Goal: Task Accomplishment & Management: Complete application form

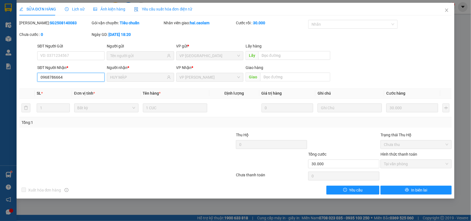
click at [80, 80] on input "0968786664" at bounding box center [70, 77] width 67 height 9
drag, startPoint x: 450, startPoint y: 9, endPoint x: 446, endPoint y: 9, distance: 3.6
click at [450, 9] on span "Close" at bounding box center [446, 10] width 15 height 15
click at [446, 9] on div "1" at bounding box center [450, 7] width 10 height 10
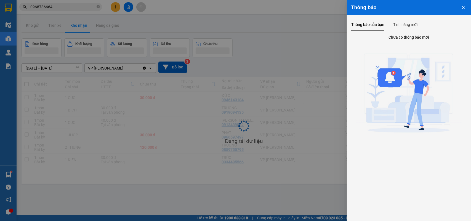
drag, startPoint x: 267, startPoint y: 30, endPoint x: 150, endPoint y: 18, distance: 117.3
click at [260, 30] on div at bounding box center [235, 110] width 471 height 221
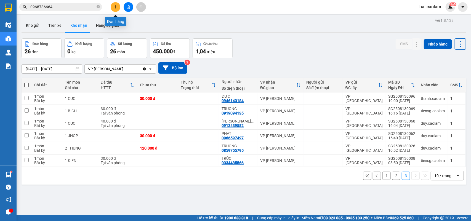
click at [117, 7] on icon "plus" at bounding box center [116, 7] width 4 height 4
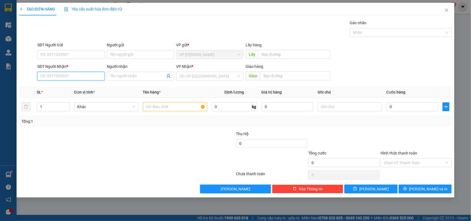
click at [89, 76] on input "SĐT Người Nhận *" at bounding box center [70, 76] width 67 height 9
click at [86, 79] on input "SĐT Người Nhận *" at bounding box center [70, 76] width 67 height 9
type input "0913661922"
click at [144, 77] on input "Người nhận" at bounding box center [137, 76] width 55 height 6
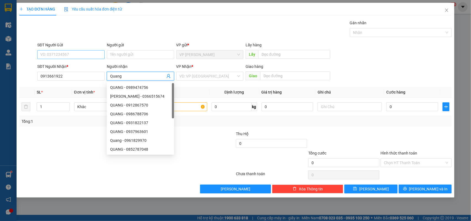
type input "Quang"
click at [53, 56] on input "SĐT Người Gửi" at bounding box center [70, 54] width 67 height 9
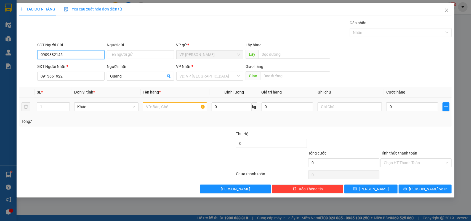
type input "0909382145"
click at [155, 106] on input "text" at bounding box center [175, 106] width 64 height 9
type input "1 thùng + 1 xốp"
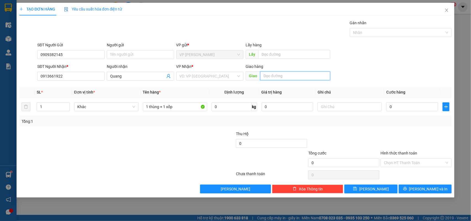
click at [279, 75] on input "text" at bounding box center [295, 75] width 70 height 9
click at [282, 76] on input "[STREET_ADDRESS][PERSON_NAME]" at bounding box center [295, 75] width 70 height 9
click at [284, 76] on input "[STREET_ADDRESS][PERSON_NAME]" at bounding box center [295, 75] width 70 height 9
type input "[STREET_ADDRESS]"
click at [373, 76] on div "SĐT Người Nhận * 0913661922 Người nhận Quang VP Nhận * VD: VP [GEOGRAPHIC_DATA]…" at bounding box center [244, 72] width 416 height 19
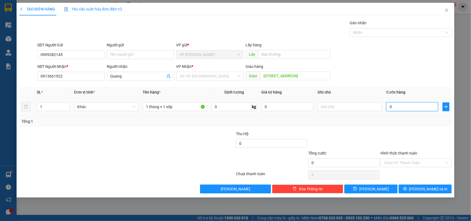
click at [400, 103] on input "0" at bounding box center [412, 106] width 52 height 9
type input "1"
type input "13"
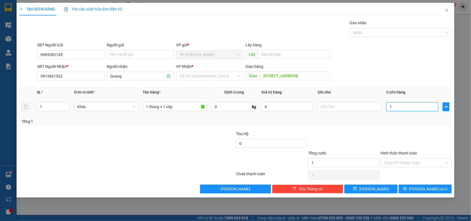
type input "13"
type input "130"
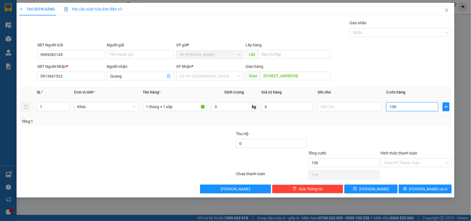
type input "1.300"
type input "13.000"
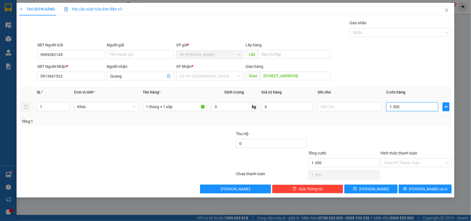
type input "13.000"
type input "130.000"
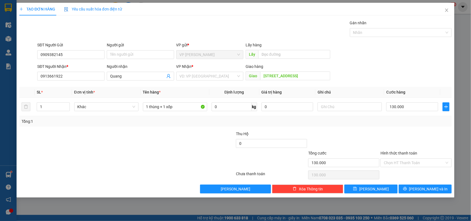
click at [407, 129] on div "Transit Pickup Surcharge Ids Transit Deliver Surcharge Ids Transit Deliver Surc…" at bounding box center [235, 106] width 432 height 173
click at [409, 127] on div "Transit Pickup Surcharge Ids Transit Deliver Surcharge Ids Transit Deliver Surc…" at bounding box center [235, 106] width 432 height 173
click at [405, 163] on input "Hình thức thanh toán" at bounding box center [414, 163] width 61 height 8
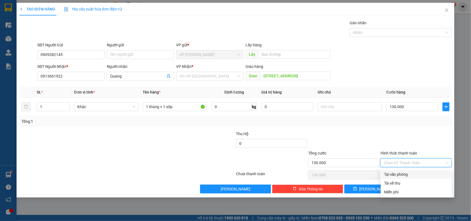
click at [402, 175] on div "Tại văn phòng" at bounding box center [416, 174] width 65 height 6
type input "0"
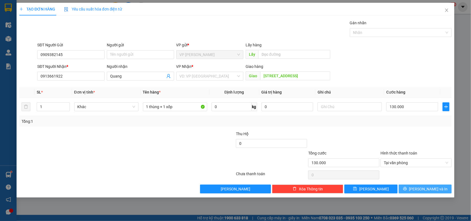
click at [407, 188] on icon "printer" at bounding box center [405, 189] width 4 height 4
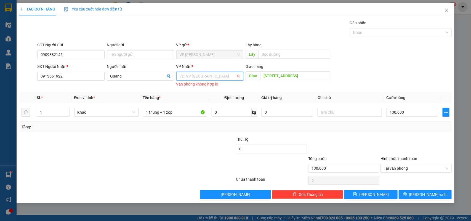
click at [204, 77] on input "search" at bounding box center [208, 76] width 57 height 8
click at [201, 97] on div "VP [GEOGRAPHIC_DATA]" at bounding box center [210, 96] width 61 height 6
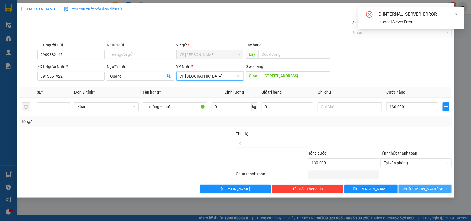
click at [419, 191] on button "[PERSON_NAME] và In" at bounding box center [424, 188] width 53 height 9
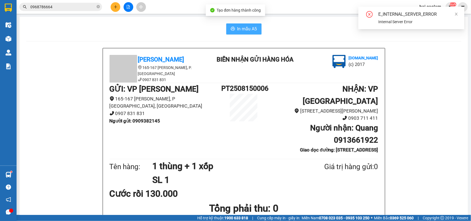
click at [256, 31] on button "In mẫu A5" at bounding box center [243, 28] width 35 height 11
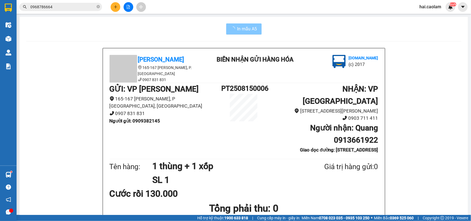
click at [248, 29] on span "In mẫu A5" at bounding box center [247, 28] width 20 height 7
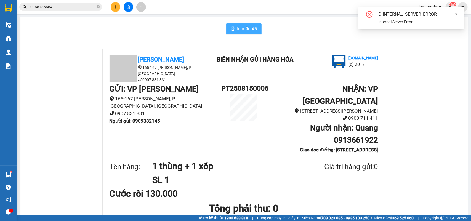
click at [244, 29] on span "In mẫu A5" at bounding box center [247, 28] width 20 height 7
click at [241, 28] on span "In mẫu A5" at bounding box center [247, 28] width 20 height 7
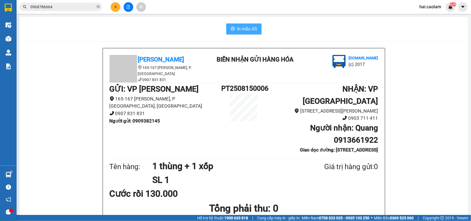
click at [228, 27] on button "In mẫu A5" at bounding box center [243, 28] width 35 height 11
click at [249, 31] on span "In mẫu A5" at bounding box center [247, 28] width 20 height 7
click at [237, 28] on span "In mẫu A5" at bounding box center [247, 28] width 20 height 7
click at [118, 6] on button at bounding box center [116, 7] width 10 height 10
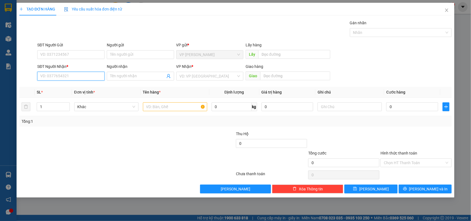
click at [58, 75] on input "SĐT Người Nhận *" at bounding box center [70, 76] width 67 height 9
type input "0889915106"
click at [71, 85] on div "0889915106 - Mỹ" at bounding box center [71, 87] width 61 height 6
type input "Mỹ"
type input "0889915106"
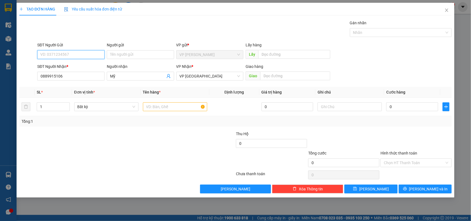
click at [49, 55] on input "SĐT Người Gửi" at bounding box center [70, 54] width 67 height 9
click at [58, 82] on div "0338462836" at bounding box center [71, 84] width 61 height 6
type input "0338462836"
click at [159, 103] on input "text" at bounding box center [175, 106] width 64 height 9
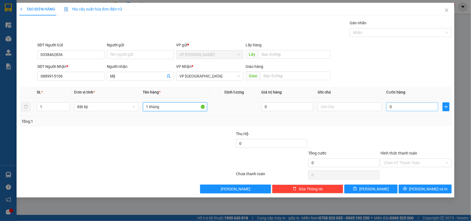
type input "1 thùng"
click at [392, 108] on input "0" at bounding box center [412, 106] width 52 height 9
type input "4"
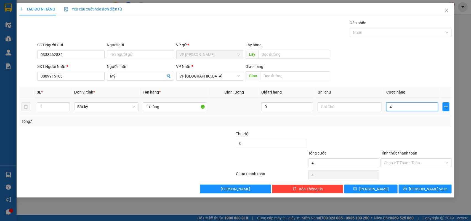
type input "40"
type input "40.000"
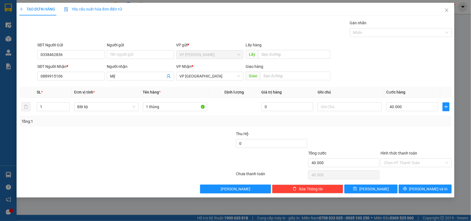
click at [410, 133] on div at bounding box center [416, 140] width 72 height 19
click at [406, 163] on input "Hình thức thanh toán" at bounding box center [414, 163] width 61 height 8
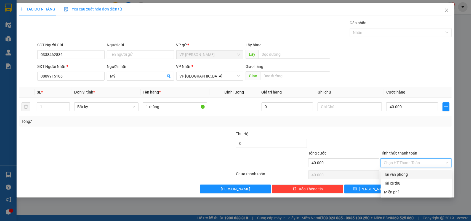
click at [404, 175] on div "Tại văn phòng" at bounding box center [416, 174] width 65 height 6
type input "0"
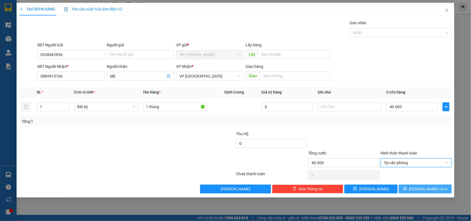
drag, startPoint x: 424, startPoint y: 184, endPoint x: 426, endPoint y: 189, distance: 5.4
click at [425, 185] on div "Transit Pickup Surcharge Ids Transit Deliver Surcharge Ids Transit Deliver Surc…" at bounding box center [235, 106] width 432 height 173
click at [426, 189] on span "[PERSON_NAME] và In" at bounding box center [428, 189] width 39 height 6
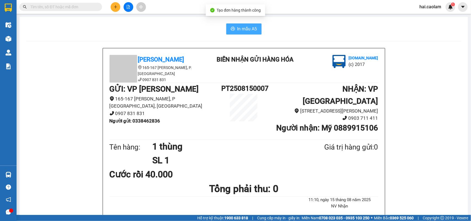
click at [232, 28] on icon "printer" at bounding box center [233, 28] width 4 height 4
click at [55, 4] on input "text" at bounding box center [62, 7] width 65 height 6
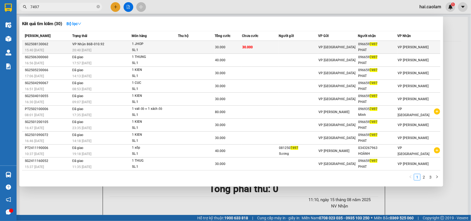
type input "7497"
click at [264, 44] on td "30.000" at bounding box center [260, 47] width 37 height 13
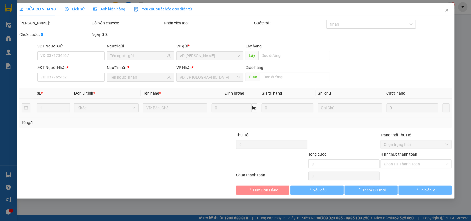
type input "0966597497"
type input "PHAT"
type input "30.000"
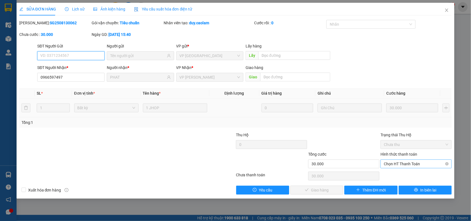
click at [402, 163] on span "Chọn HT Thanh Toán" at bounding box center [416, 164] width 65 height 8
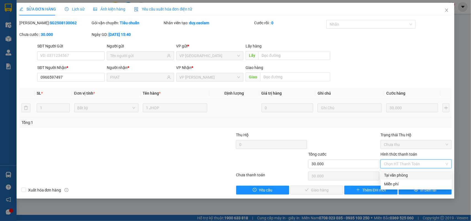
drag, startPoint x: 395, startPoint y: 174, endPoint x: 368, endPoint y: 180, distance: 26.8
click at [395, 174] on div "Tại văn phòng" at bounding box center [416, 175] width 65 height 6
type input "0"
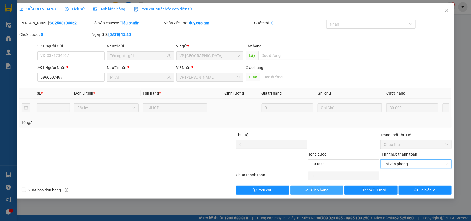
click at [323, 189] on span "Giao hàng" at bounding box center [320, 190] width 18 height 6
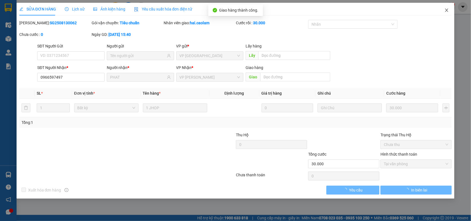
click at [448, 10] on icon "close" at bounding box center [446, 10] width 4 height 4
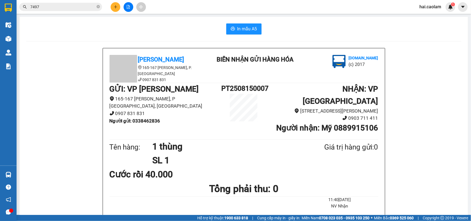
click at [115, 6] on icon "plus" at bounding box center [116, 7] width 4 height 4
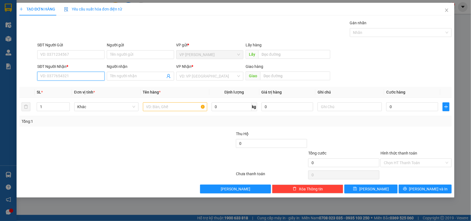
click at [72, 75] on input "SĐT Người Nhận *" at bounding box center [70, 76] width 67 height 9
type input "0909169518"
click at [168, 108] on input "text" at bounding box center [175, 106] width 64 height 9
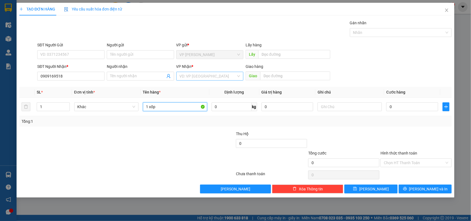
type input "1 xốp"
click at [192, 78] on input "search" at bounding box center [208, 76] width 57 height 8
drag, startPoint x: 202, startPoint y: 94, endPoint x: 261, endPoint y: 108, distance: 60.5
click at [201, 94] on div "VP [GEOGRAPHIC_DATA]" at bounding box center [210, 96] width 61 height 6
click at [405, 107] on input "0" at bounding box center [412, 106] width 52 height 9
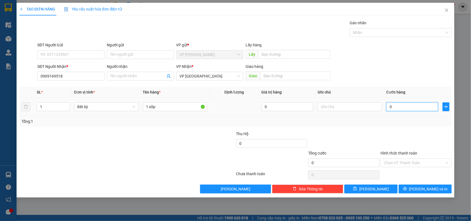
type input "4"
type input "40"
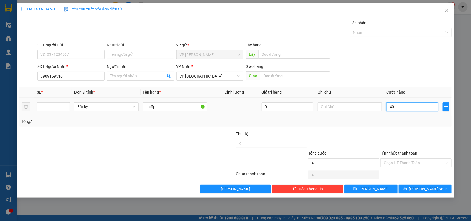
type input "40"
type input "40.000"
click at [410, 123] on div "Tổng: 1" at bounding box center [236, 121] width 428 height 6
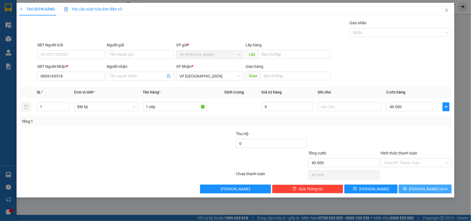
click at [426, 192] on span "[PERSON_NAME] và In" at bounding box center [428, 189] width 39 height 6
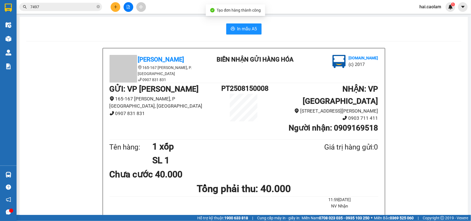
click at [241, 26] on span "In mẫu A5" at bounding box center [247, 28] width 20 height 7
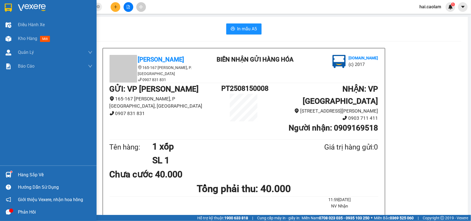
click at [4, 6] on div at bounding box center [9, 8] width 10 height 10
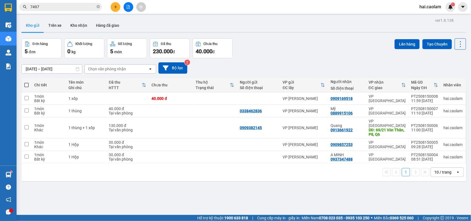
click at [59, 9] on input "7497" at bounding box center [62, 7] width 65 height 6
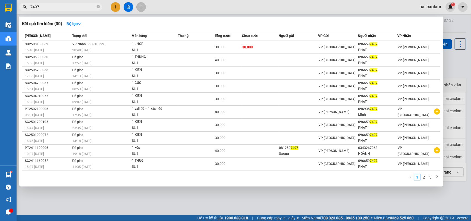
click at [59, 9] on input "7497" at bounding box center [62, 7] width 65 height 6
click at [115, 6] on div at bounding box center [235, 110] width 471 height 221
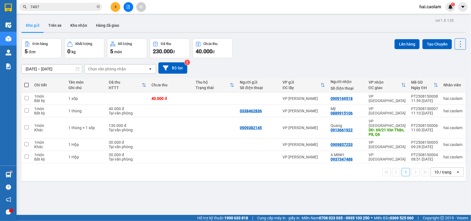
click at [65, 9] on input "7497" at bounding box center [62, 7] width 65 height 6
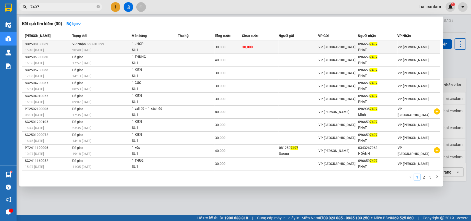
click at [305, 46] on td at bounding box center [299, 47] width 40 height 13
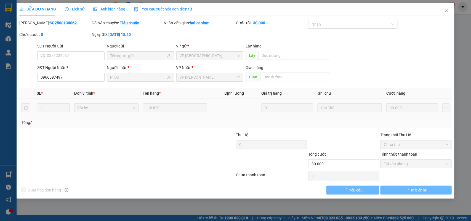
type input "0966597497"
type input "PHAT"
type input "30.000"
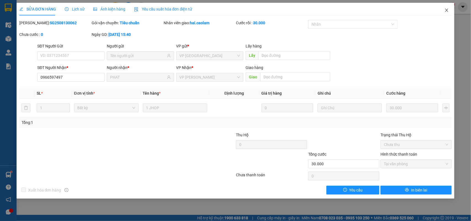
drag, startPoint x: 448, startPoint y: 10, endPoint x: 444, endPoint y: 9, distance: 3.9
click at [448, 9] on icon "close" at bounding box center [446, 10] width 4 height 4
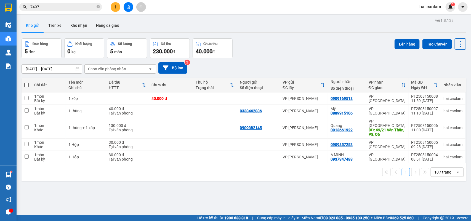
click at [57, 6] on input "7497" at bounding box center [62, 7] width 65 height 6
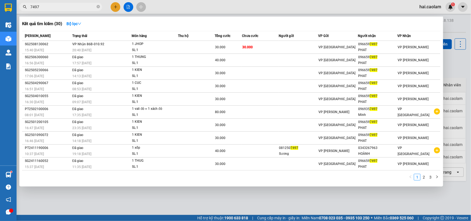
click at [113, 4] on div at bounding box center [235, 110] width 471 height 221
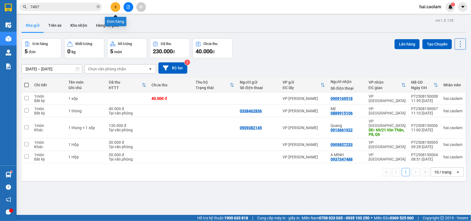
click at [119, 6] on button at bounding box center [116, 7] width 10 height 10
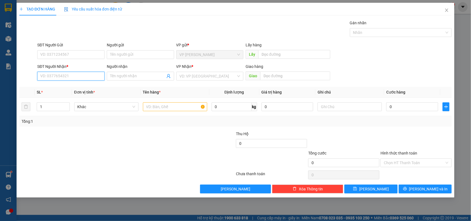
drag, startPoint x: 72, startPoint y: 76, endPoint x: 85, endPoint y: 76, distance: 13.5
click at [74, 76] on input "SĐT Người Nhận *" at bounding box center [70, 76] width 67 height 9
type input "0913712227"
click at [72, 87] on div "0913712227 - anh Trực" at bounding box center [71, 87] width 61 height 6
type input "anh Trực"
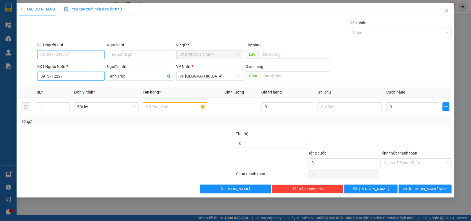
type input "0913712227"
click at [71, 53] on input "SĐT Người Gửi" at bounding box center [70, 54] width 67 height 9
click at [61, 63] on div "0915953879 - Liên" at bounding box center [71, 66] width 61 height 6
type input "0915953879"
type input "Liên"
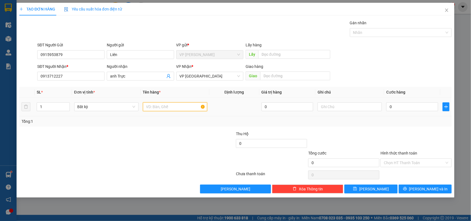
click at [174, 106] on input "text" at bounding box center [175, 106] width 64 height 9
type input "1 xốp"
click at [63, 57] on input "0915953879" at bounding box center [70, 54] width 67 height 9
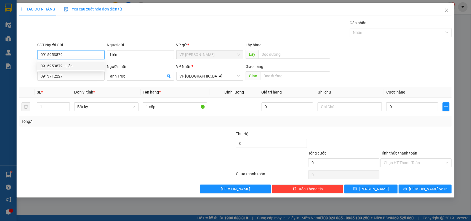
click at [63, 56] on input "0915953879" at bounding box center [70, 54] width 67 height 9
type input "0918816727"
drag, startPoint x: 152, startPoint y: 134, endPoint x: 153, endPoint y: 131, distance: 3.4
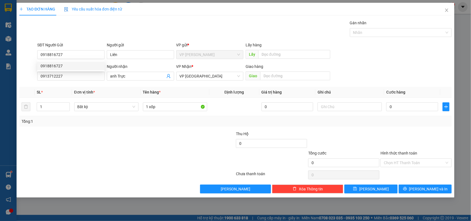
click at [153, 134] on div at bounding box center [91, 140] width 145 height 19
click at [403, 111] on input "0" at bounding box center [412, 106] width 52 height 9
click at [136, 54] on input "Liên" at bounding box center [140, 54] width 67 height 9
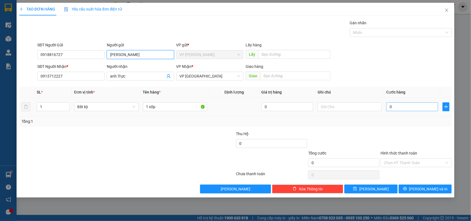
type input "Hạt Ngọc"
click at [396, 108] on input "0" at bounding box center [412, 106] width 52 height 9
type input "5"
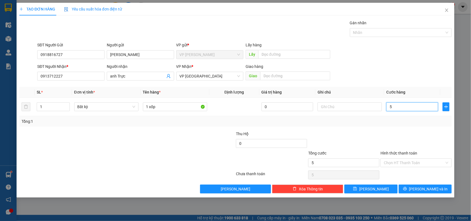
type input "50"
type input "50.000"
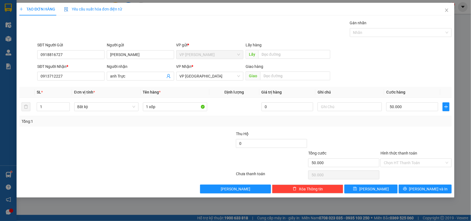
click at [412, 129] on div "Transit Pickup Surcharge Ids Transit Deliver Surcharge Ids Transit Deliver Surc…" at bounding box center [235, 106] width 432 height 173
click at [416, 161] on input "Hình thức thanh toán" at bounding box center [414, 163] width 61 height 8
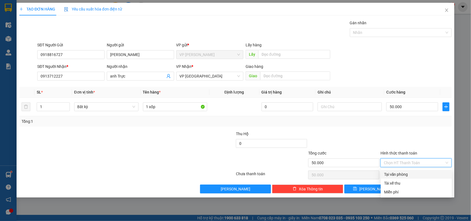
click at [403, 173] on div "Tại văn phòng" at bounding box center [416, 174] width 65 height 6
type input "0"
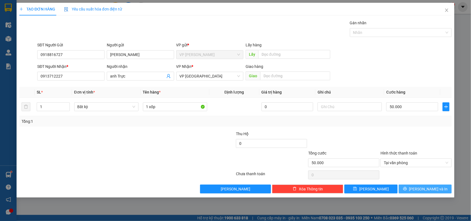
click at [422, 189] on span "[PERSON_NAME] và In" at bounding box center [428, 189] width 39 height 6
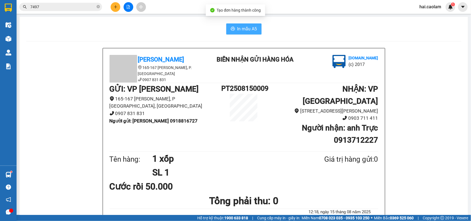
click at [243, 27] on span "In mẫu A5" at bounding box center [247, 28] width 20 height 7
click at [115, 6] on icon "plus" at bounding box center [116, 7] width 4 height 4
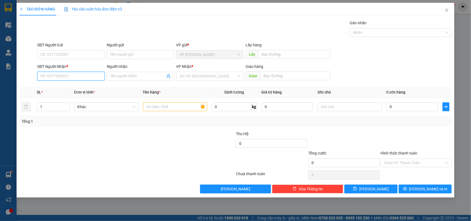
click at [68, 76] on input "SĐT Người Nhận *" at bounding box center [70, 76] width 67 height 9
type input "0385604402"
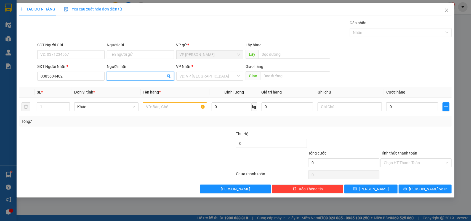
click at [125, 74] on input "Người nhận" at bounding box center [137, 76] width 55 height 6
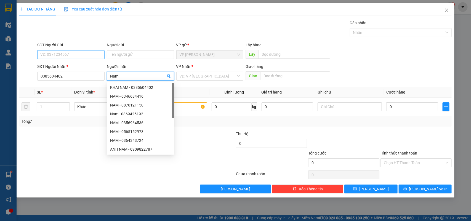
type input "Nam"
click at [79, 57] on input "SĐT Người Gửi" at bounding box center [70, 54] width 67 height 9
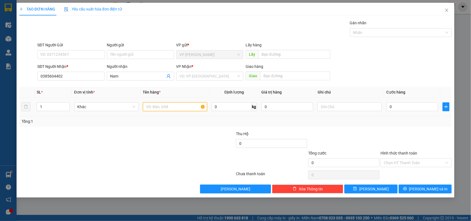
click at [171, 109] on input "text" at bounding box center [175, 106] width 64 height 9
type input "1 vali"
click at [412, 104] on input "0" at bounding box center [412, 106] width 52 height 9
type input "5"
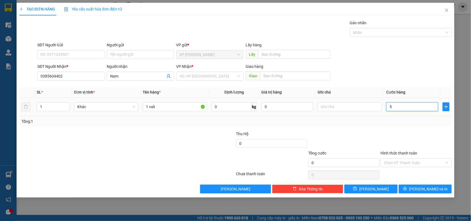
type input "5"
type input "50"
type input "50.000"
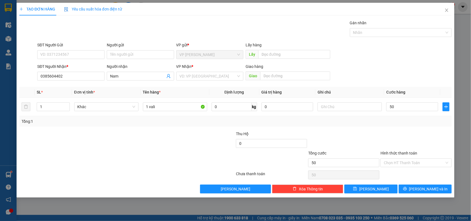
type input "50.000"
click at [414, 123] on div "Tổng: 1" at bounding box center [236, 121] width 428 height 6
click at [401, 161] on input "Hình thức thanh toán" at bounding box center [414, 163] width 61 height 8
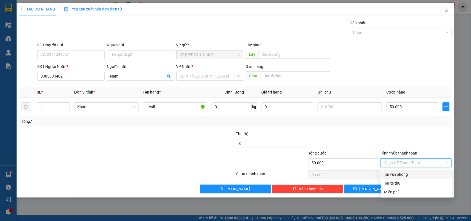
click at [399, 174] on div "Tại văn phòng" at bounding box center [416, 174] width 65 height 6
type input "0"
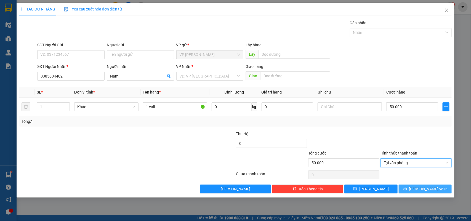
click at [438, 187] on button "[PERSON_NAME] và In" at bounding box center [424, 188] width 53 height 9
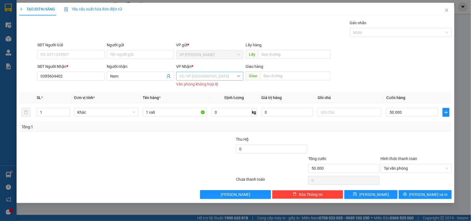
click at [229, 75] on input "search" at bounding box center [208, 76] width 57 height 8
click at [193, 95] on div "VP [GEOGRAPHIC_DATA]" at bounding box center [210, 96] width 61 height 6
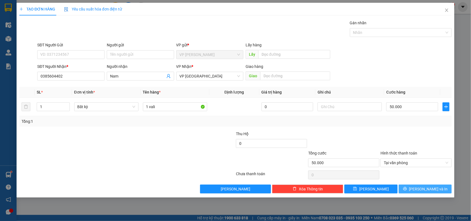
click at [421, 188] on span "[PERSON_NAME] và In" at bounding box center [428, 189] width 39 height 6
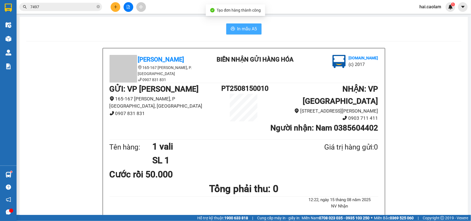
drag, startPoint x: 247, startPoint y: 30, endPoint x: 312, endPoint y: 44, distance: 66.8
click at [247, 30] on span "In mẫu A5" at bounding box center [247, 28] width 20 height 7
click at [241, 31] on span "In mẫu A5" at bounding box center [247, 28] width 20 height 7
click at [114, 8] on icon "plus" at bounding box center [116, 7] width 4 height 4
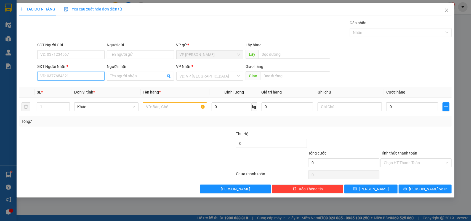
click at [76, 75] on input "SĐT Người Nhận *" at bounding box center [70, 76] width 67 height 9
type input "0937654456"
click at [88, 88] on div "0937654456 - Toàn" at bounding box center [71, 87] width 61 height 6
type input "Toàn"
type input "0937654456"
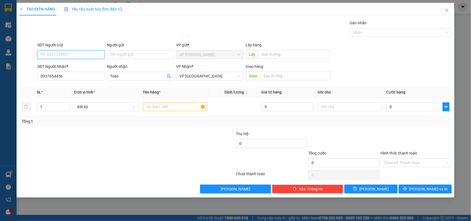
click at [77, 55] on input "SĐT Người Gửi" at bounding box center [70, 54] width 67 height 9
drag, startPoint x: 95, startPoint y: 152, endPoint x: 137, endPoint y: 141, distance: 43.0
click at [95, 152] on div at bounding box center [91, 159] width 145 height 19
click at [395, 108] on input "0" at bounding box center [412, 106] width 52 height 9
type input "5"
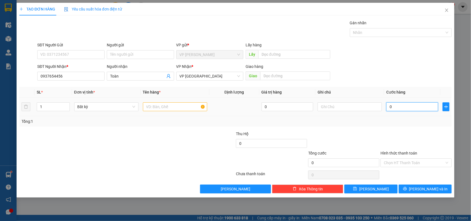
type input "5"
type input "50"
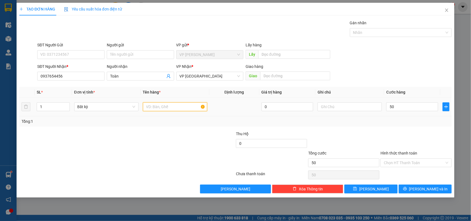
type input "50.000"
click at [185, 109] on input "text" at bounding box center [175, 106] width 64 height 9
type input "1 Cục"
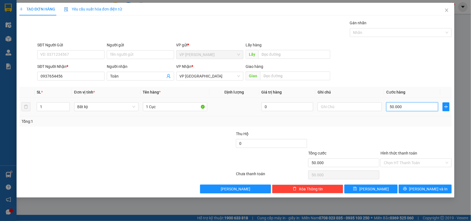
click at [423, 104] on input "50.000" at bounding box center [412, 106] width 52 height 9
type input "0"
type input "05"
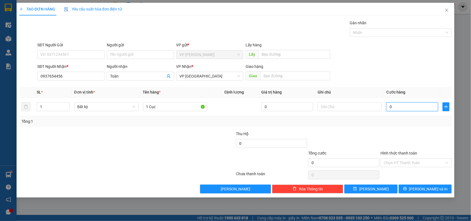
type input "5"
type input "050"
type input "50"
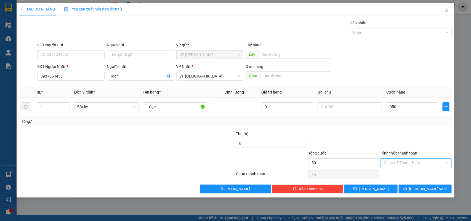
type input "50.000"
click at [395, 159] on input "Hình thức thanh toán" at bounding box center [414, 163] width 61 height 8
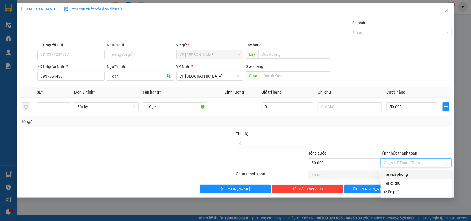
click at [391, 173] on div "Tại văn phòng" at bounding box center [416, 174] width 65 height 6
type input "0"
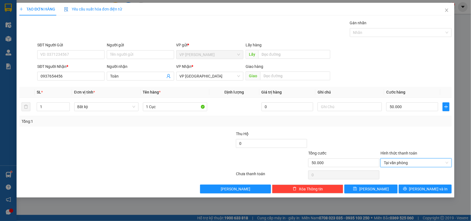
click at [193, 154] on div at bounding box center [199, 159] width 72 height 19
click at [428, 185] on button "[PERSON_NAME] và In" at bounding box center [424, 188] width 53 height 9
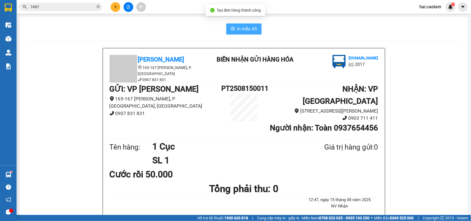
click at [245, 26] on span "In mẫu A5" at bounding box center [247, 28] width 20 height 7
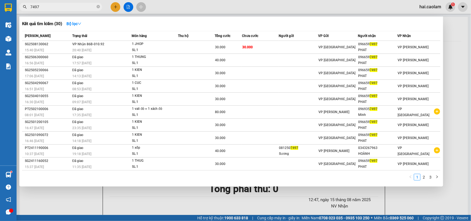
click at [72, 7] on input "7497" at bounding box center [62, 7] width 65 height 6
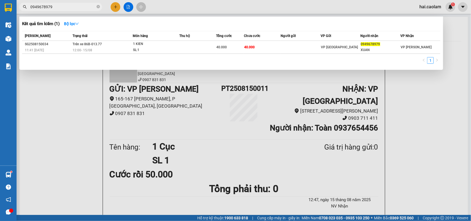
type input "0949678979"
click at [60, 116] on div at bounding box center [235, 110] width 471 height 221
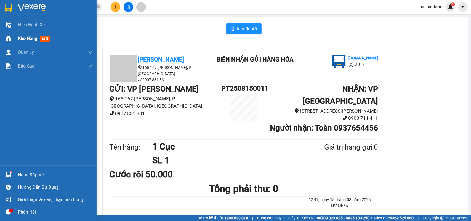
click at [10, 39] on img at bounding box center [9, 39] width 6 height 6
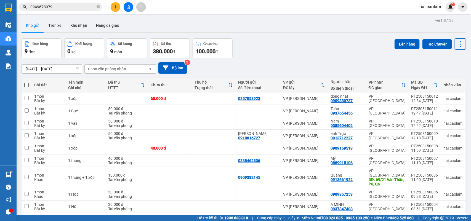
click at [28, 83] on span at bounding box center [26, 85] width 4 height 4
click at [26, 82] on input "checkbox" at bounding box center [26, 82] width 0 height 0
checkbox input "true"
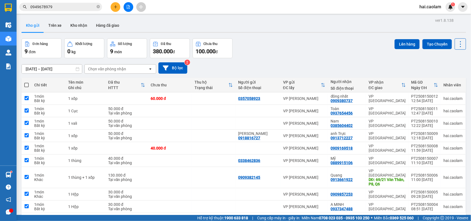
checkbox input "true"
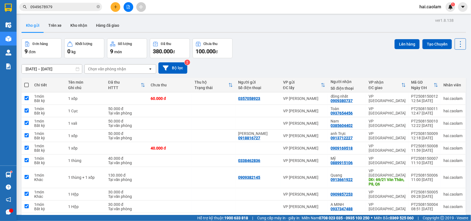
checkbox input "true"
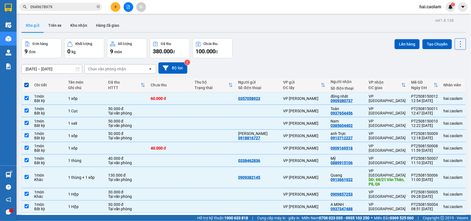
scroll to position [25, 0]
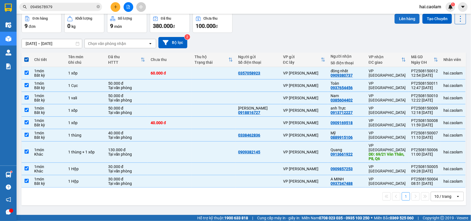
click at [407, 15] on button "Lên hàng" at bounding box center [406, 19] width 25 height 10
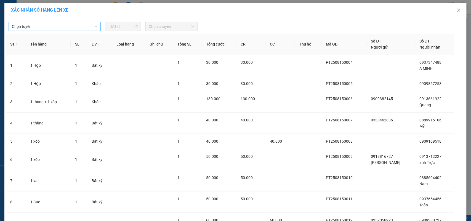
click at [43, 29] on span "Chọn tuyến" at bounding box center [54, 26] width 85 height 8
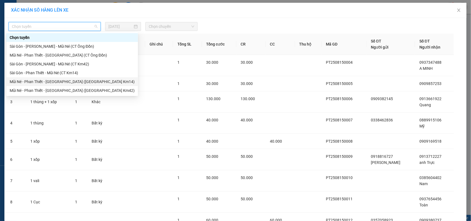
click at [47, 81] on div "Mũi Né - Phan Thiết - Sài Gòn (CT Km14)" at bounding box center [72, 82] width 125 height 6
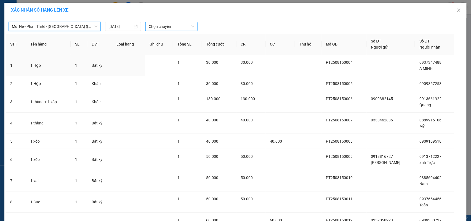
click at [160, 23] on span "Chọn chuyến" at bounding box center [171, 26] width 45 height 8
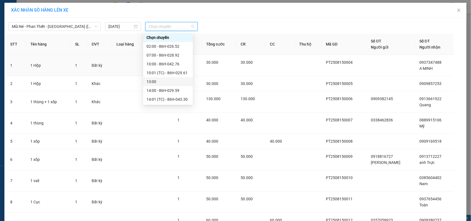
click at [160, 79] on div "13:00" at bounding box center [167, 82] width 43 height 6
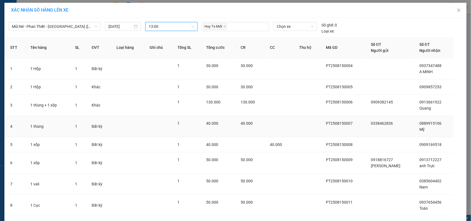
scroll to position [57, 0]
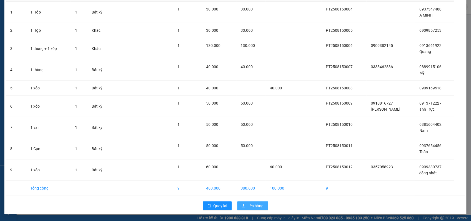
click at [250, 205] on span "Lên hàng" at bounding box center [256, 206] width 16 height 6
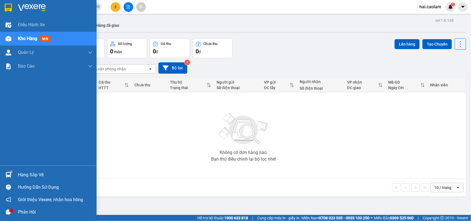
click at [10, 174] on img at bounding box center [9, 175] width 6 height 6
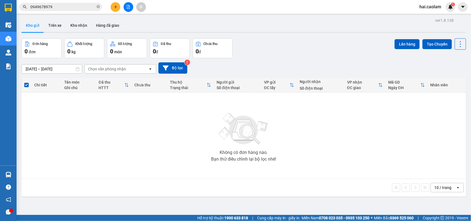
click at [320, 137] on section "Kết quả tìm kiếm ( 1 ) Bộ lọc Mã ĐH Trạng thái Món hàng Thu hộ Tổng cước Chưa c…" at bounding box center [235, 110] width 471 height 221
click at [128, 7] on icon "file-add" at bounding box center [128, 7] width 4 height 4
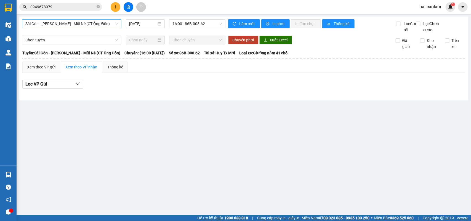
click at [71, 20] on span "Sài Gòn - Phan Thiết - Mũi Né (CT Ông Đồn)" at bounding box center [71, 24] width 93 height 8
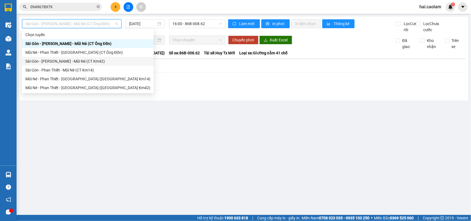
click at [70, 60] on div "Sài Gòn - Phan Thiết - Mũi Né (CT Km42)" at bounding box center [87, 61] width 125 height 6
type input "15/08/2025"
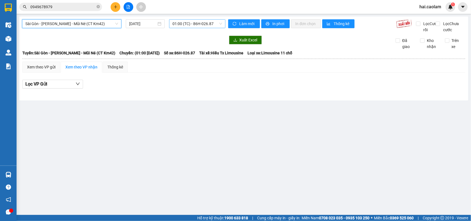
click at [190, 26] on span "01:00 (TC) - 86H-026.87" at bounding box center [196, 24] width 49 height 8
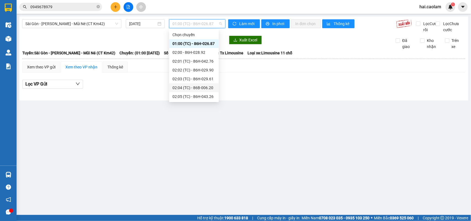
scroll to position [92, 0]
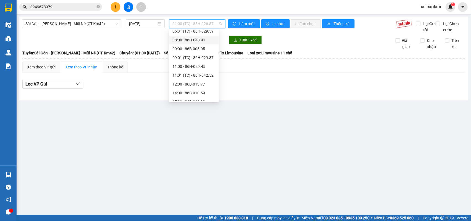
click at [182, 41] on div "08:00 - 86H-043.41" at bounding box center [193, 40] width 43 height 6
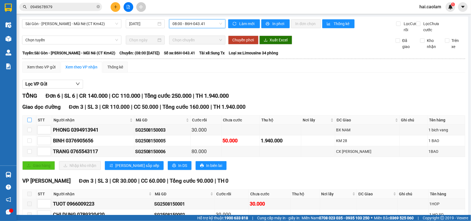
click at [31, 122] on input "checkbox" at bounding box center [29, 120] width 4 height 4
checkbox input "true"
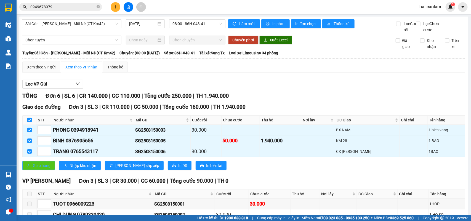
click at [46, 168] on span "Giao hàng" at bounding box center [42, 165] width 18 height 6
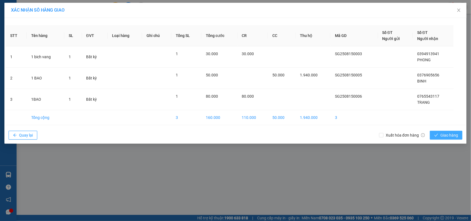
click at [444, 134] on span "Giao hàng" at bounding box center [449, 135] width 18 height 6
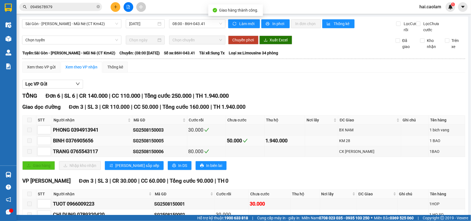
click at [157, 144] on div "SG2508150005" at bounding box center [159, 140] width 53 height 7
copy div "SG2508150005"
click at [71, 6] on input "0949678979" at bounding box center [62, 7] width 65 height 6
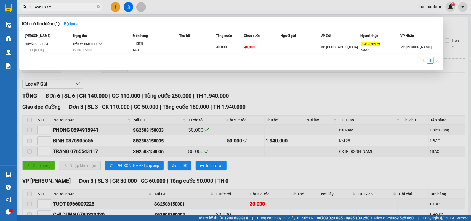
click at [71, 6] on input "0949678979" at bounding box center [62, 7] width 65 height 6
paste input "SG2508150005"
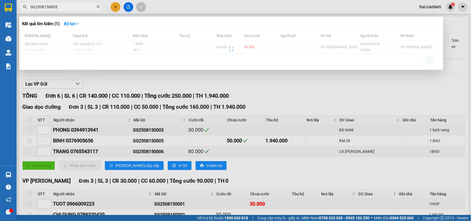
type input "SG2508150005"
click at [297, 89] on div at bounding box center [235, 110] width 471 height 221
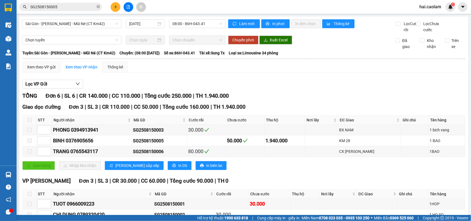
scroll to position [52, 0]
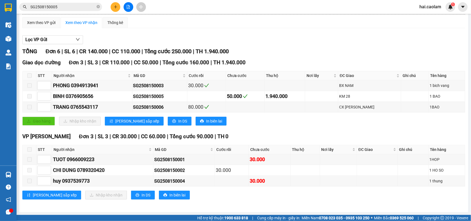
click at [29, 150] on span at bounding box center [29, 149] width 4 height 4
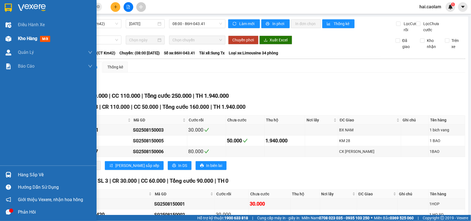
click at [13, 41] on div "Kho hàng mới" at bounding box center [48, 39] width 97 height 14
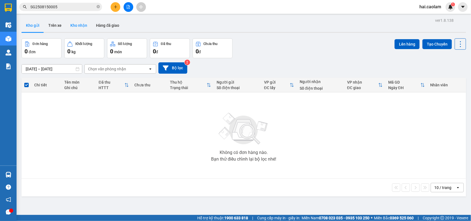
click at [82, 26] on button "Kho nhận" at bounding box center [79, 25] width 26 height 13
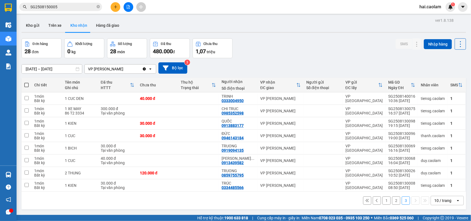
click at [436, 203] on div "10 / trang" at bounding box center [442, 201] width 17 height 6
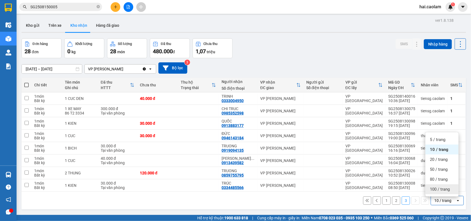
click at [440, 191] on span "100 / trang" at bounding box center [440, 189] width 20 height 6
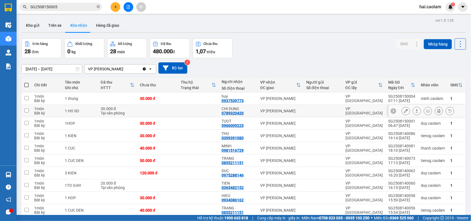
click at [253, 108] on div "CHI DUNG" at bounding box center [237, 108] width 33 height 4
checkbox input "true"
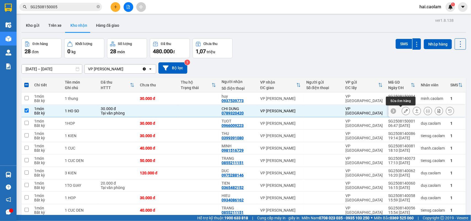
click at [404, 111] on icon at bounding box center [406, 111] width 4 height 4
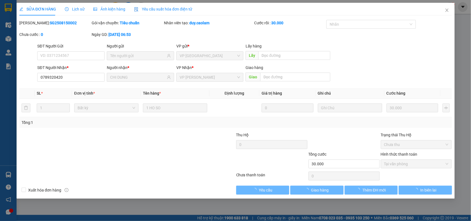
type input "0789320420"
type input "CHI DUNG"
type input "30.000"
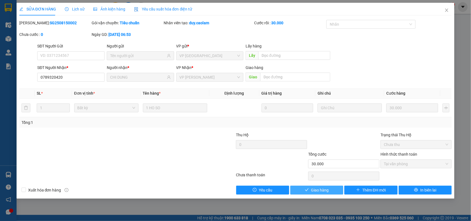
click at [318, 190] on span "Giao hàng" at bounding box center [320, 190] width 18 height 6
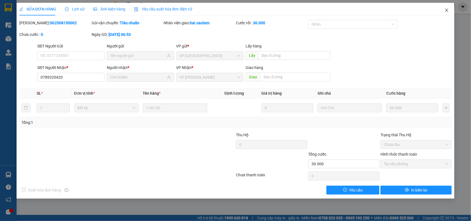
click at [444, 10] on icon "close" at bounding box center [446, 10] width 4 height 4
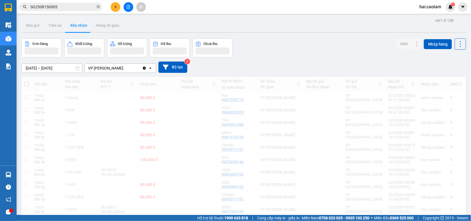
click at [60, 7] on input "SG2508150005" at bounding box center [62, 7] width 65 height 6
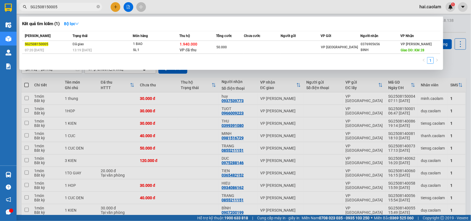
click at [60, 7] on input "SG2508150005" at bounding box center [62, 7] width 65 height 6
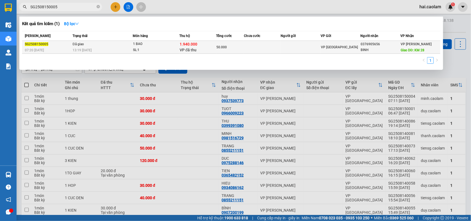
click at [150, 44] on div "1 BAO" at bounding box center [153, 44] width 41 height 6
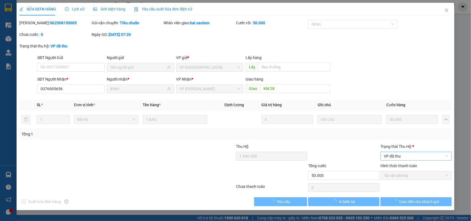
type input "0376905656"
type input "BINH"
type input "KM 28"
type input "1.940.000"
type input "50.000"
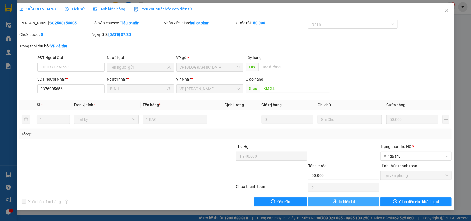
click at [342, 202] on span "In biên lai" at bounding box center [347, 202] width 16 height 6
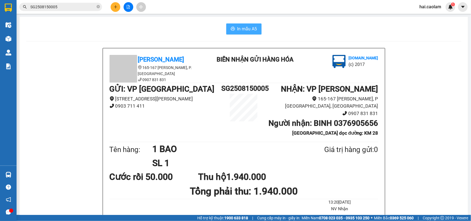
click at [239, 26] on span "In mẫu A5" at bounding box center [247, 28] width 20 height 7
